Goal: Task Accomplishment & Management: Manage account settings

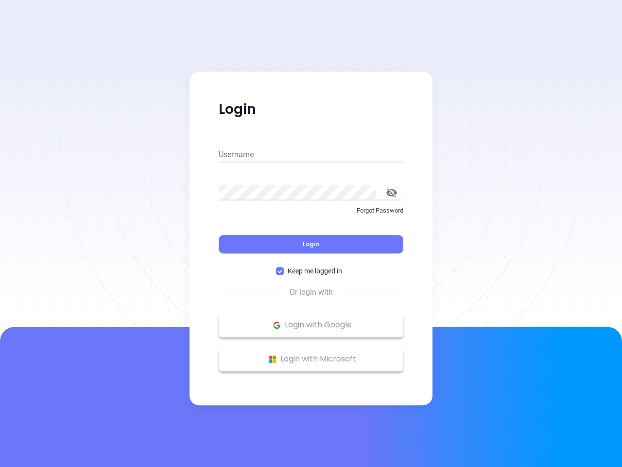
click at [311, 233] on div "Login" at bounding box center [311, 238] width 185 height 30
click at [311, 155] on input "Username" at bounding box center [311, 155] width 185 height 16
click at [392, 192] on icon "toggle password visibility" at bounding box center [391, 192] width 11 height 9
click at [311, 244] on span "Login" at bounding box center [311, 244] width 17 height 8
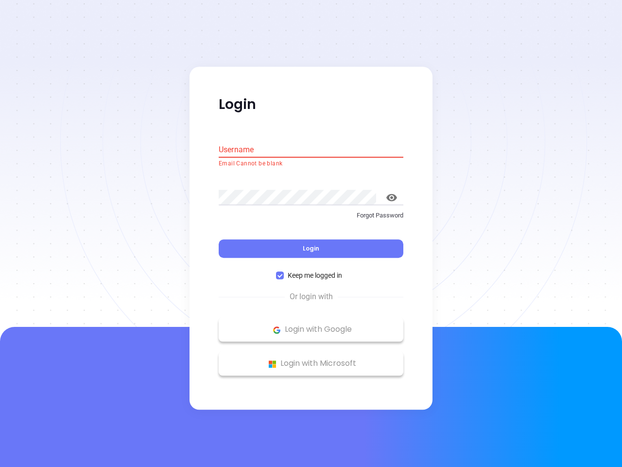
click at [311, 271] on span "Keep me logged in" at bounding box center [315, 275] width 62 height 11
click at [284, 272] on input "Keep me logged in" at bounding box center [280, 276] width 8 height 8
checkbox input "false"
click at [311, 325] on p "Login with Google" at bounding box center [311, 329] width 175 height 15
click at [311, 359] on p "Login with Microsoft" at bounding box center [311, 363] width 175 height 15
